Goal: Task Accomplishment & Management: Use online tool/utility

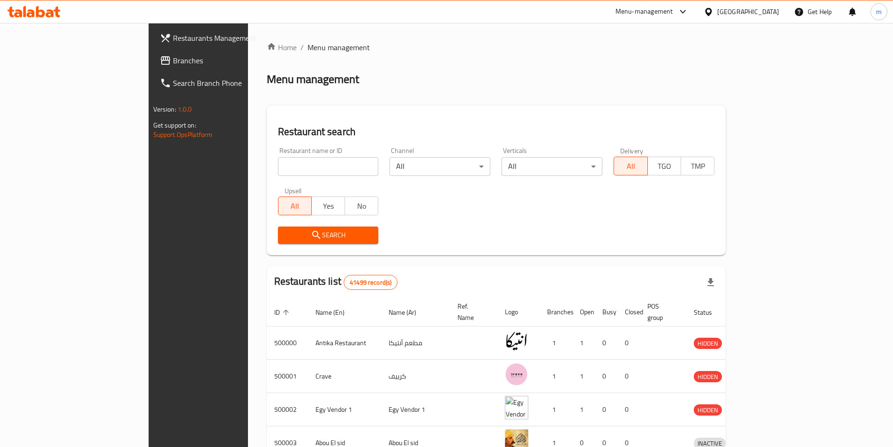
click at [282, 158] on input "search" at bounding box center [328, 166] width 101 height 19
paste input "780754"
type input "780754"
click button "Search" at bounding box center [328, 234] width 101 height 17
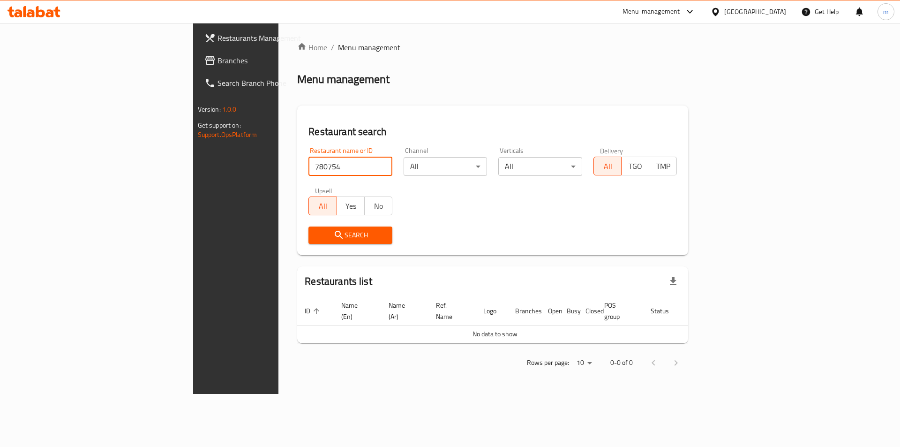
click at [773, 16] on div "[GEOGRAPHIC_DATA]" at bounding box center [755, 12] width 62 height 10
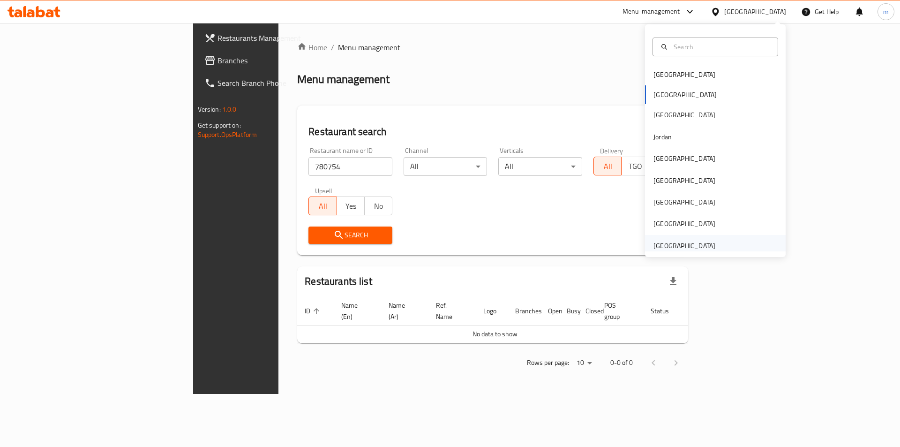
click at [711, 245] on div "United Arab Emirates" at bounding box center [684, 246] width 77 height 22
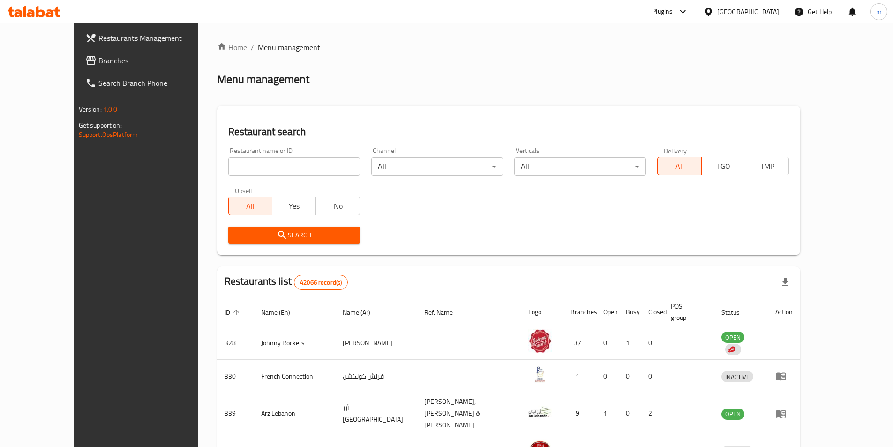
click at [98, 62] on span "Branches" at bounding box center [156, 60] width 117 height 11
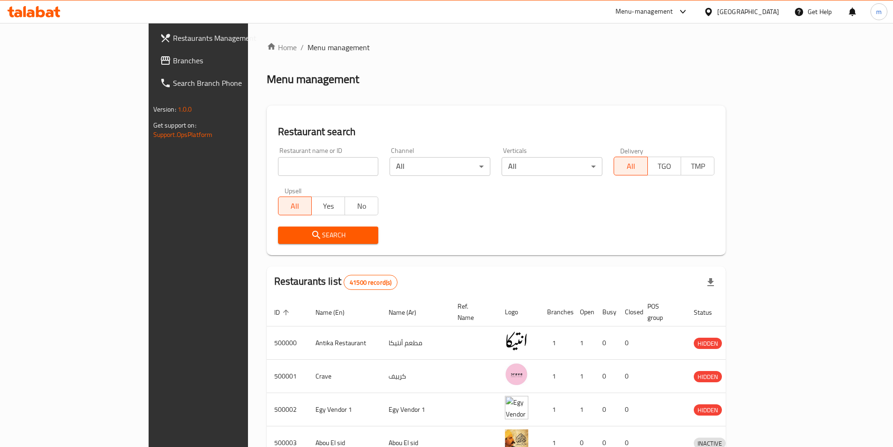
click at [772, 14] on div "[GEOGRAPHIC_DATA]" at bounding box center [748, 12] width 62 height 10
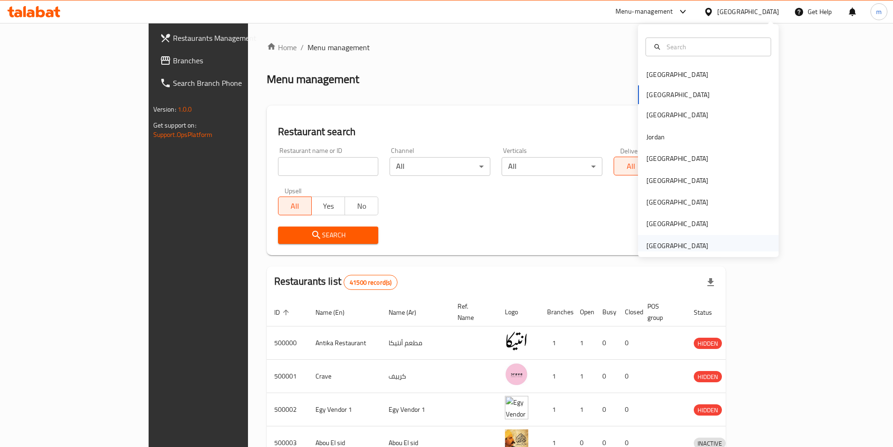
click at [708, 245] on div "[GEOGRAPHIC_DATA]" at bounding box center [708, 246] width 141 height 22
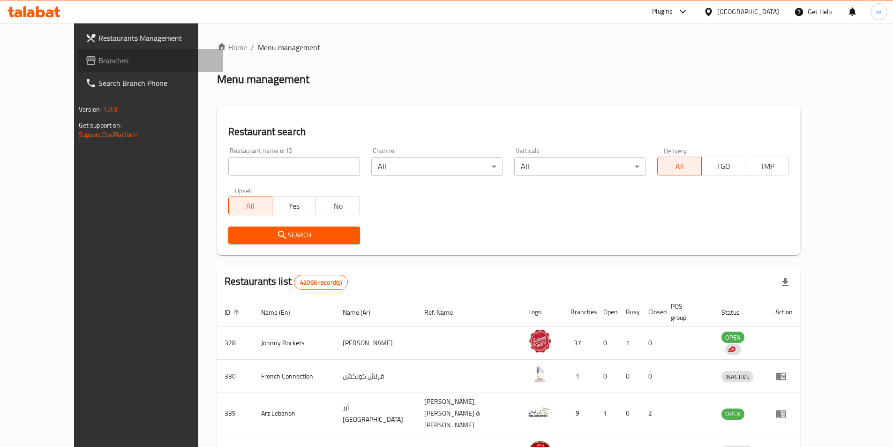
click at [98, 60] on span "Branches" at bounding box center [156, 60] width 117 height 11
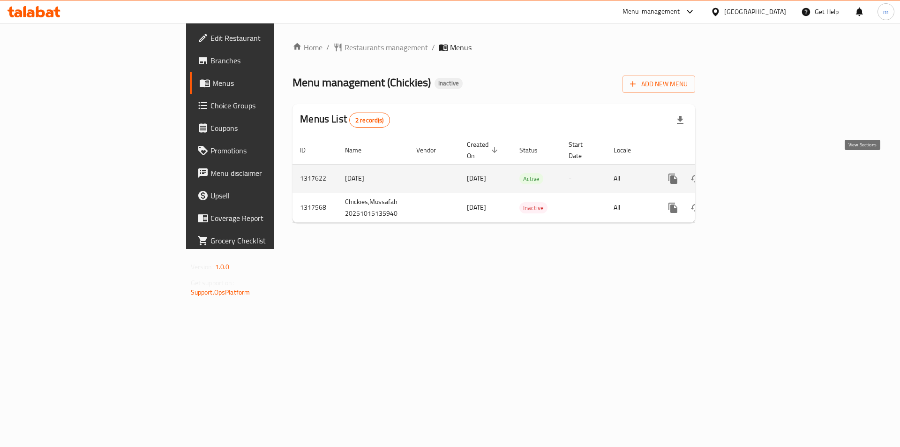
click at [746, 173] on icon "enhanced table" at bounding box center [740, 178] width 11 height 11
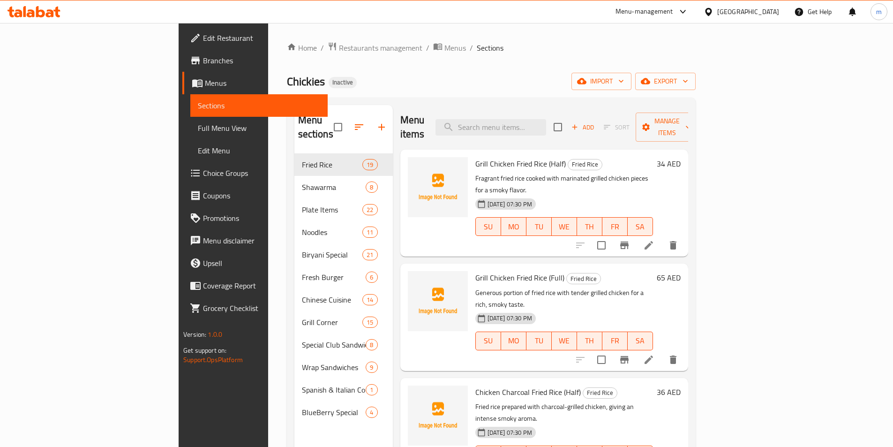
click at [203, 57] on span "Branches" at bounding box center [261, 60] width 117 height 11
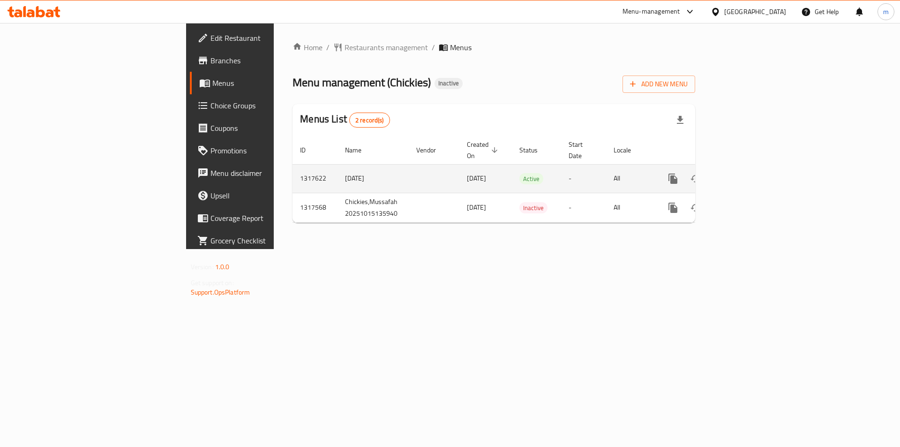
click at [746, 173] on icon "enhanced table" at bounding box center [740, 178] width 11 height 11
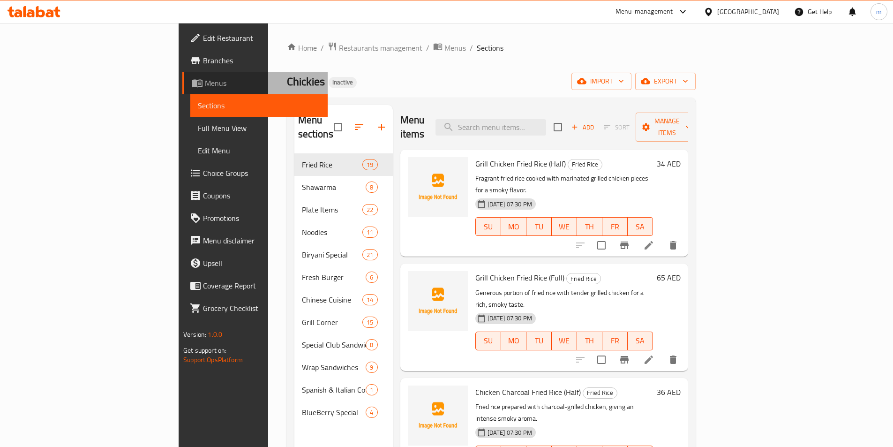
click at [205, 83] on span "Menus" at bounding box center [262, 82] width 115 height 11
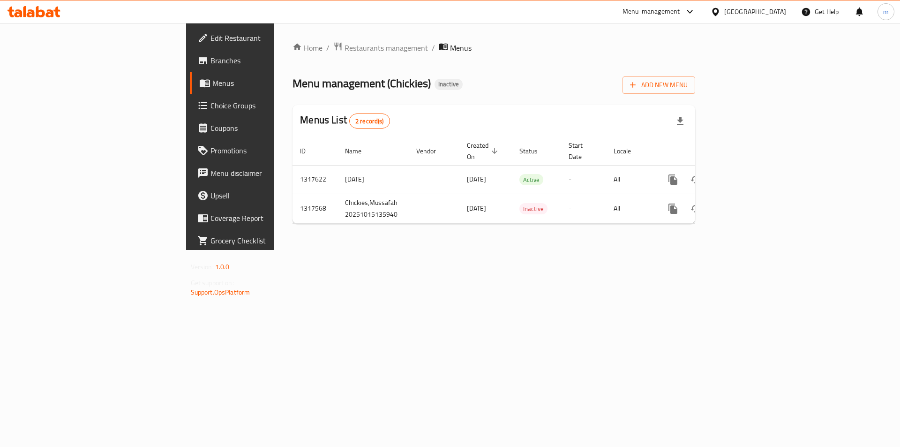
click at [190, 68] on link "Branches" at bounding box center [263, 60] width 147 height 23
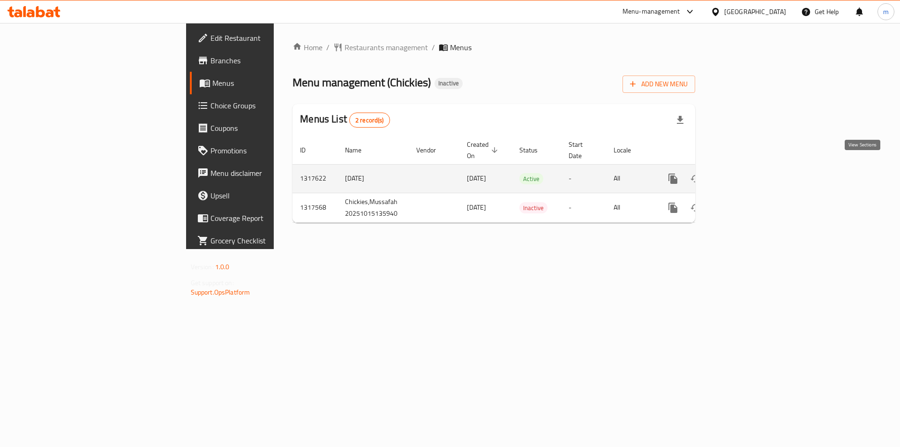
click at [746, 173] on icon "enhanced table" at bounding box center [740, 178] width 11 height 11
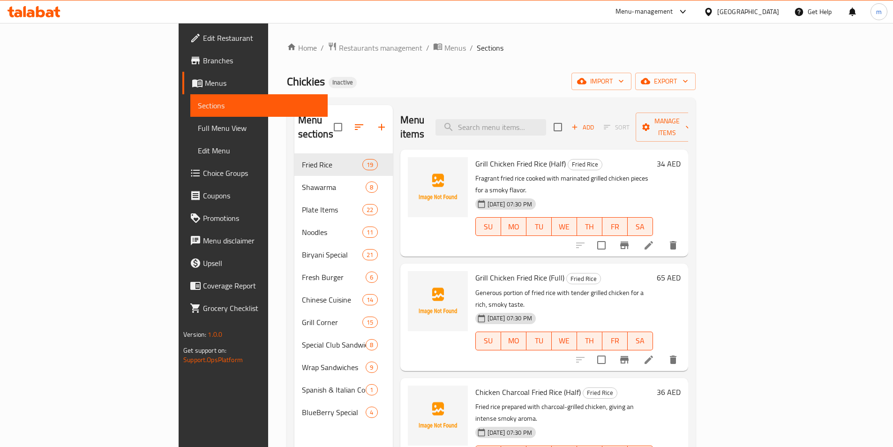
click at [198, 101] on span "Sections" at bounding box center [259, 105] width 122 height 11
click at [205, 82] on span "Menus" at bounding box center [262, 82] width 115 height 11
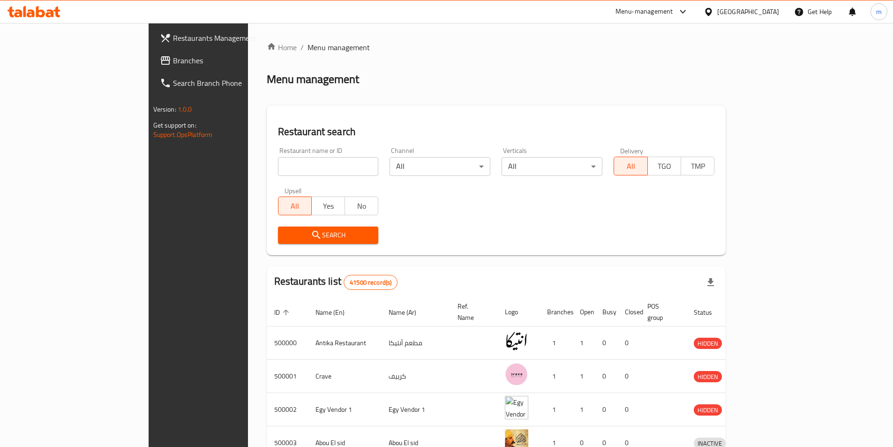
click at [160, 63] on icon at bounding box center [165, 60] width 11 height 11
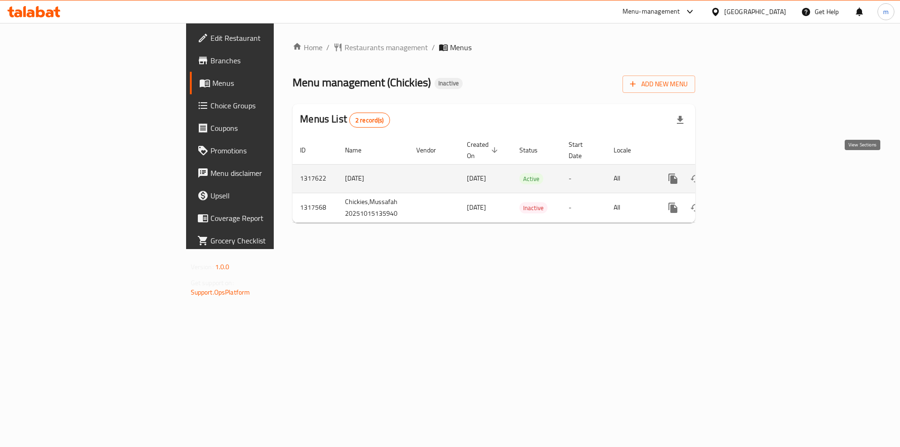
click at [745, 174] on icon "enhanced table" at bounding box center [741, 178] width 8 height 8
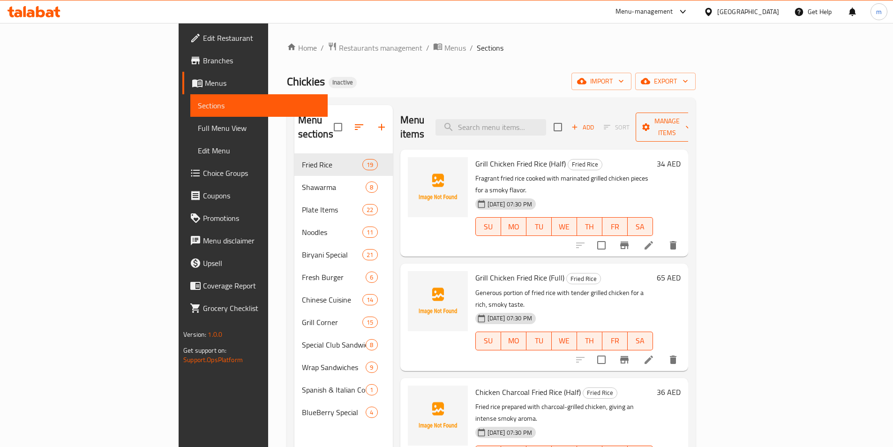
click at [691, 117] on span "Manage items" at bounding box center [667, 126] width 48 height 23
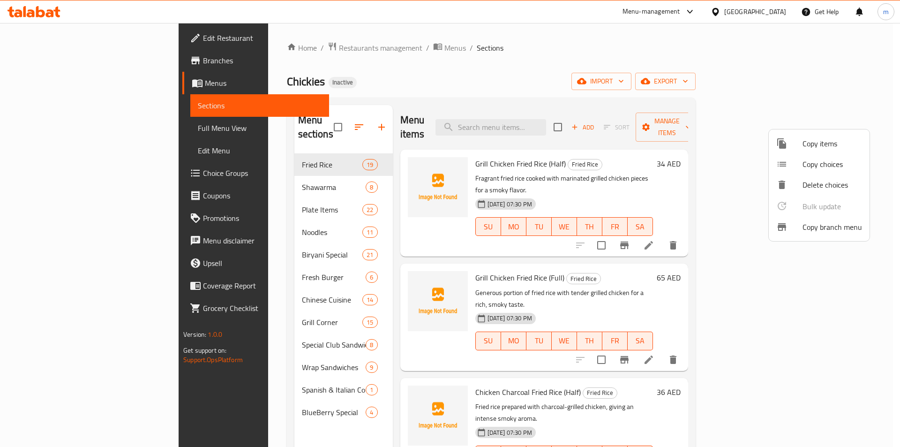
click at [824, 222] on span "Copy branch menu" at bounding box center [833, 226] width 60 height 11
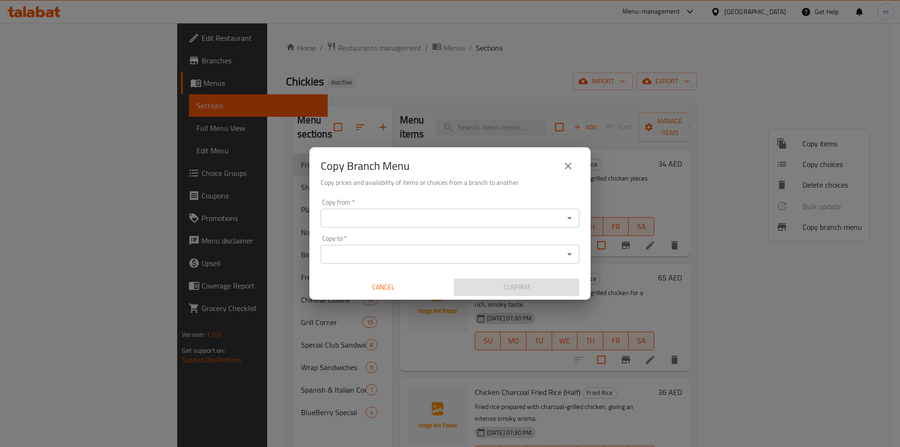
click at [450, 219] on input "Copy from   *" at bounding box center [443, 217] width 238 height 13
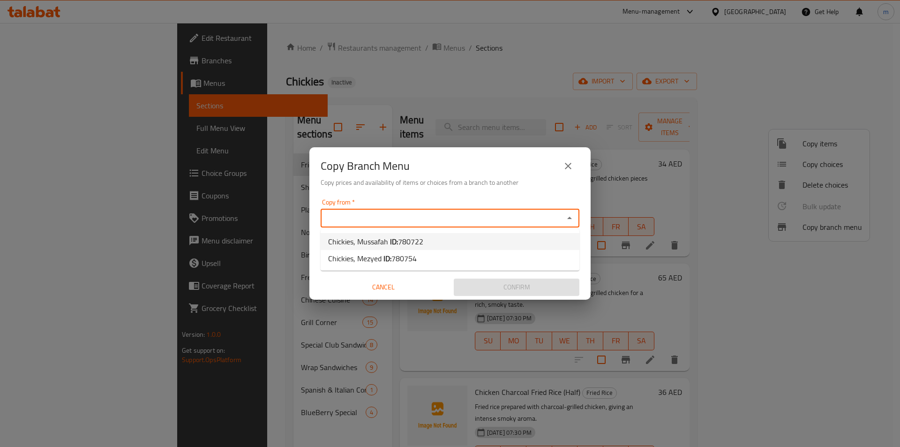
click at [424, 245] on li "Chickies, Mussafah ID: 780722" at bounding box center [450, 241] width 259 height 17
type input "Chickies, Mussafah"
click at [430, 256] on input "Copy to   *" at bounding box center [443, 254] width 238 height 13
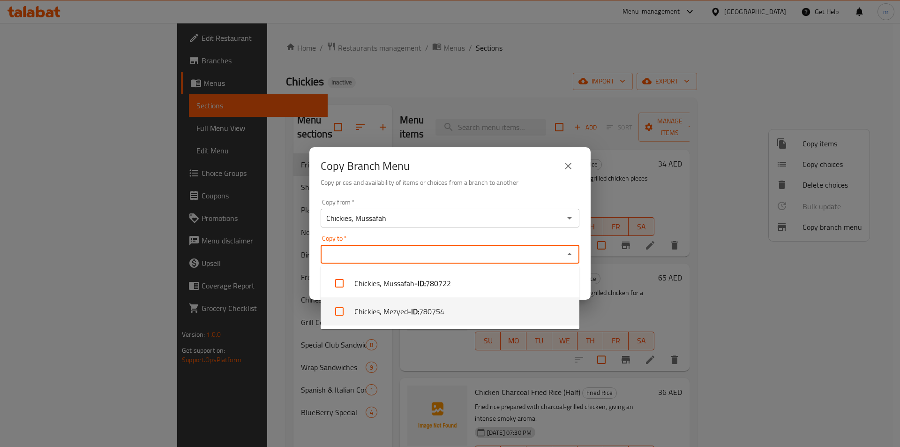
click at [432, 310] on span "780754" at bounding box center [431, 311] width 25 height 11
checkbox input "true"
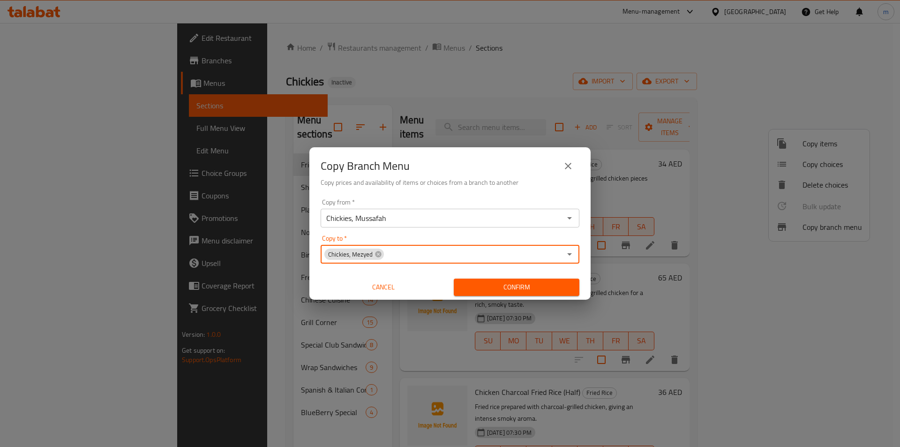
click at [489, 283] on span "Confirm" at bounding box center [516, 287] width 111 height 12
